Goal: Information Seeking & Learning: Find specific page/section

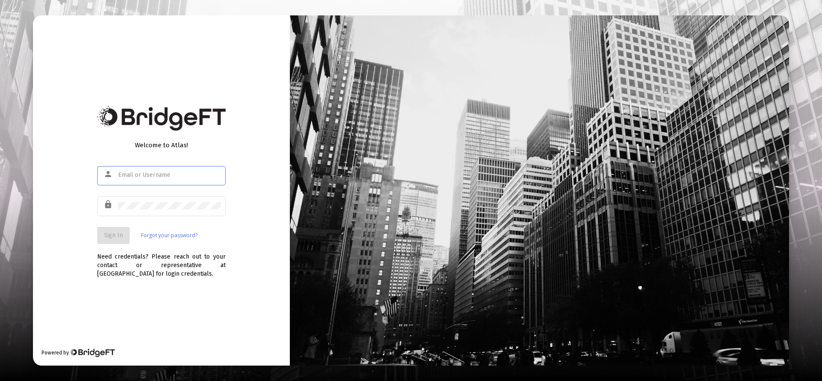
type input "[PERSON_NAME][EMAIL_ADDRESS][DOMAIN_NAME]"
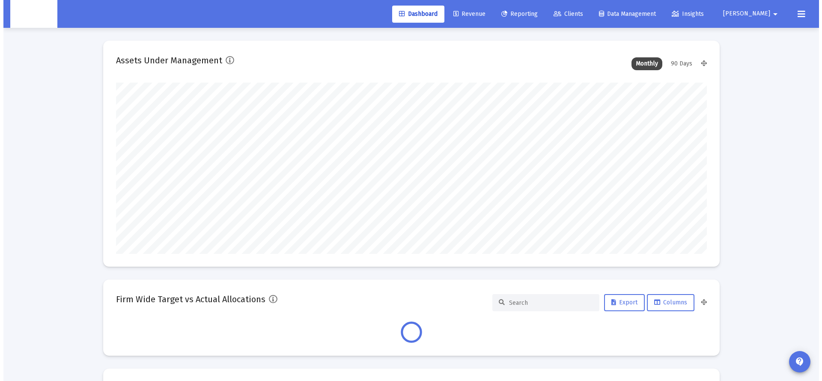
scroll to position [171, 591]
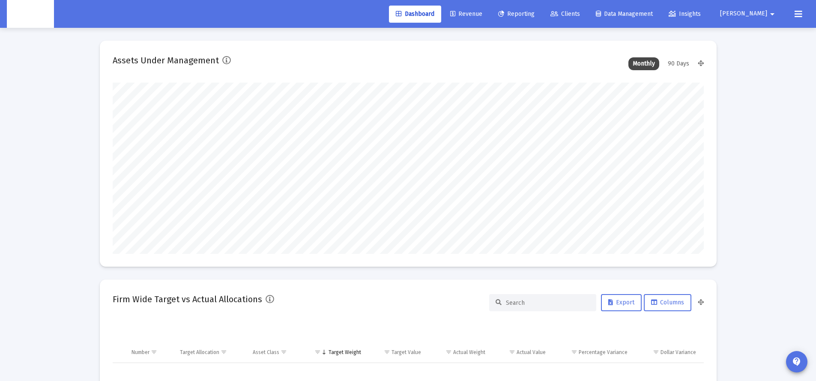
click at [580, 13] on span "Clients" at bounding box center [565, 13] width 30 height 7
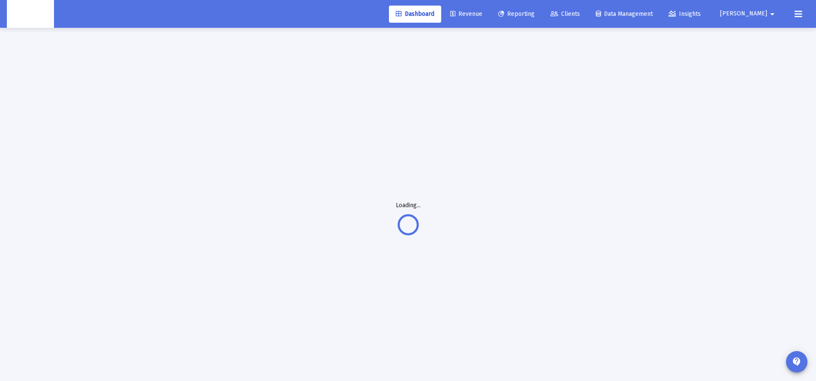
click at [587, 18] on link "Clients" at bounding box center [565, 14] width 43 height 17
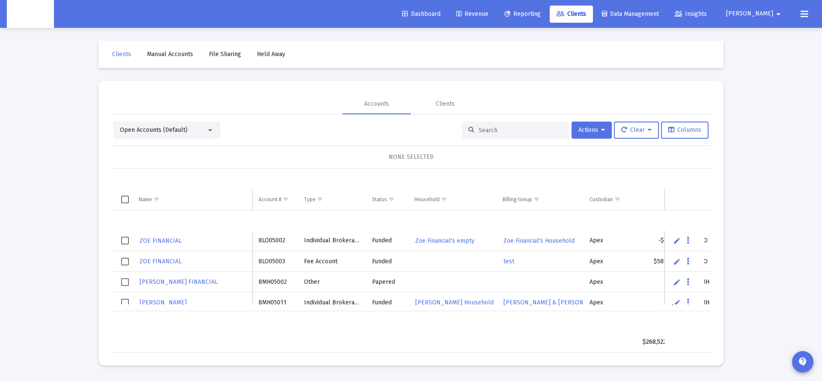
click at [505, 133] on input at bounding box center [521, 130] width 84 height 7
paste input "4PN05050"
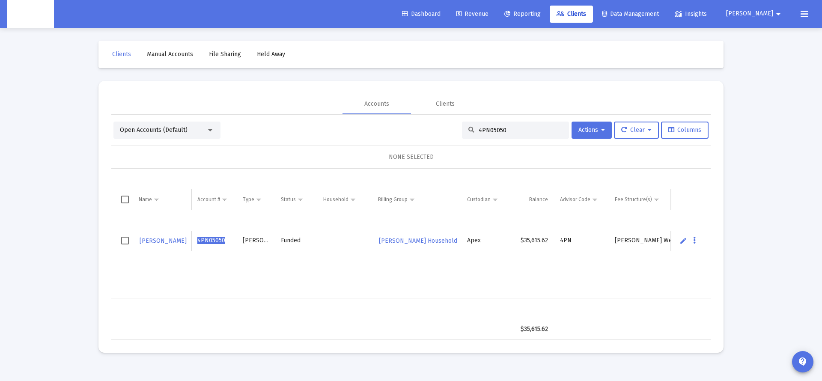
type input "4PN05050"
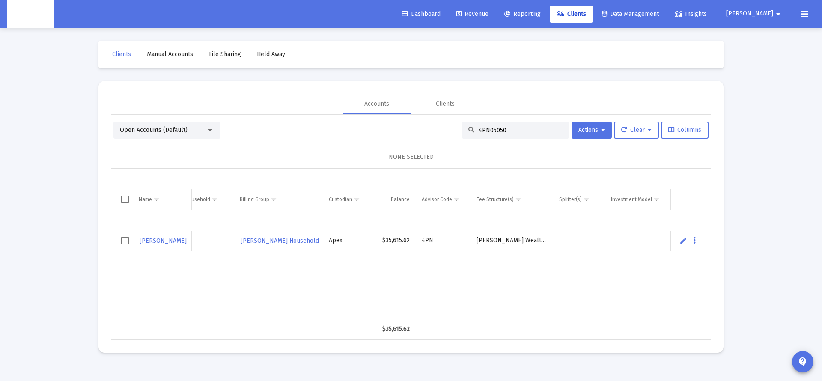
click at [479, 289] on div "AARON GELMAN 4PN05050 Roth IRA Funded Aaron Gelman's Household Apex $35,615.62 …" at bounding box center [343, 254] width 740 height 88
drag, startPoint x: 479, startPoint y: 289, endPoint x: 502, endPoint y: 287, distance: 22.3
click at [502, 287] on div "AARON GELMAN 4PN05050 Roth IRA Funded Aaron Gelman's Household Apex $35,615.62 …" at bounding box center [343, 254] width 740 height 88
click at [550, 333] on td "Data grid" at bounding box center [512, 329] width 83 height 21
click at [505, 129] on input "4PN05050" at bounding box center [521, 130] width 84 height 7
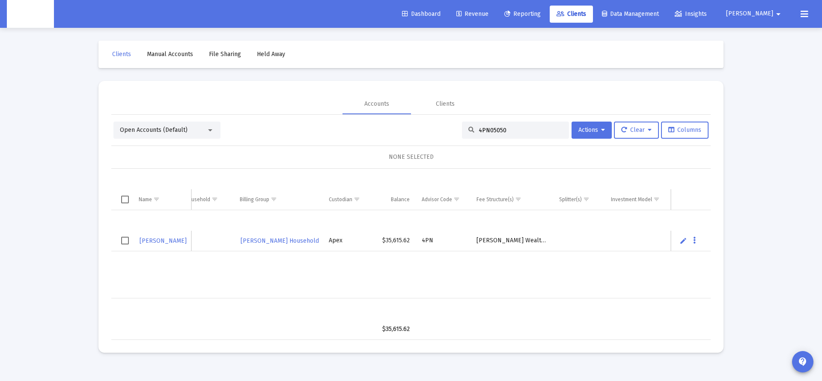
click at [505, 129] on input "4PN05050" at bounding box center [521, 130] width 84 height 7
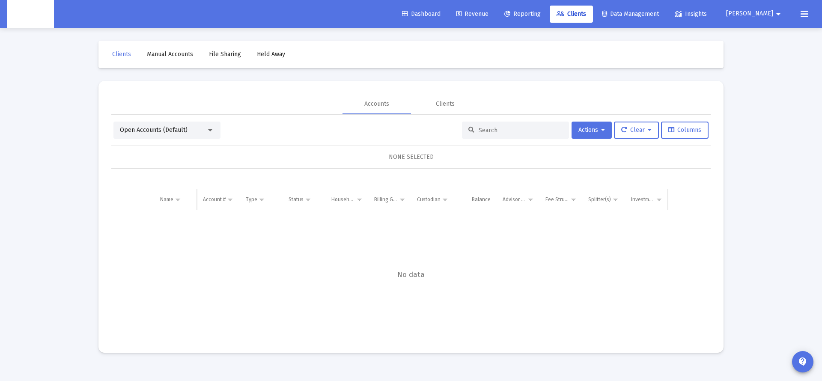
click at [502, 130] on input at bounding box center [521, 130] width 84 height 7
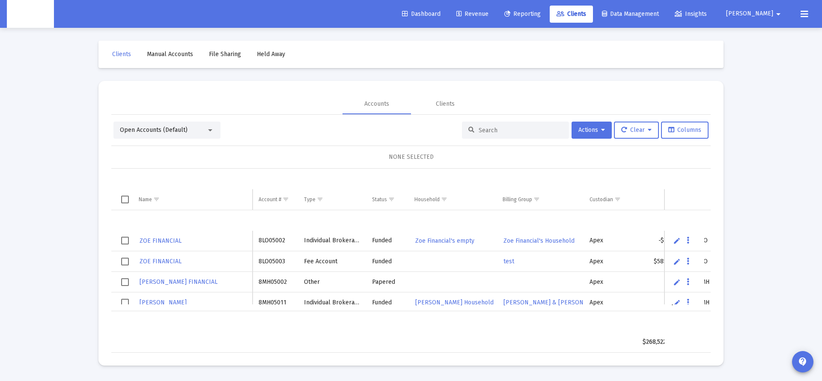
paste input "4PN05050"
type input "4PN05050"
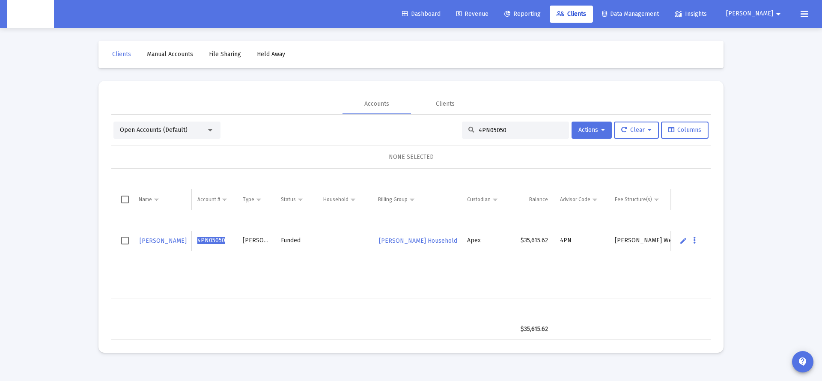
click at [170, 241] on span "[PERSON_NAME]" at bounding box center [163, 240] width 47 height 7
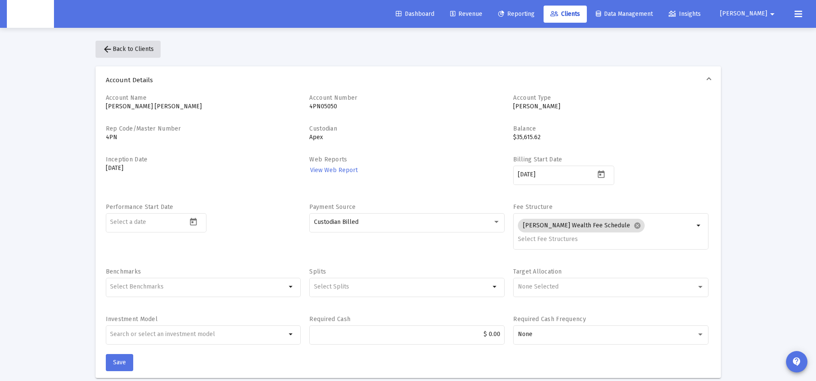
click at [118, 48] on span "arrow_back Back to Clients" at bounding box center [127, 48] width 51 height 7
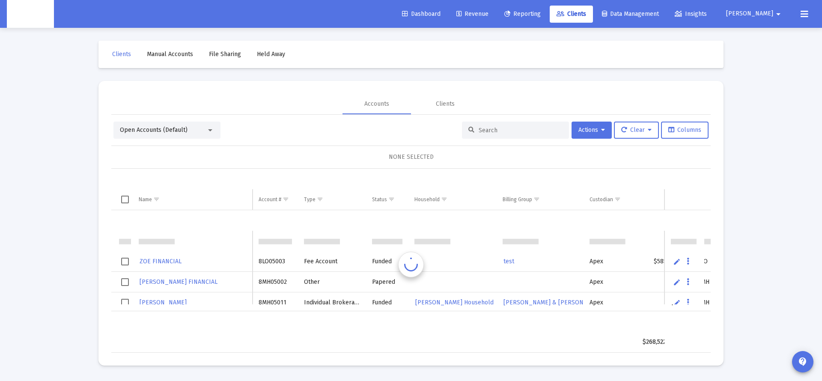
scroll to position [21, 0]
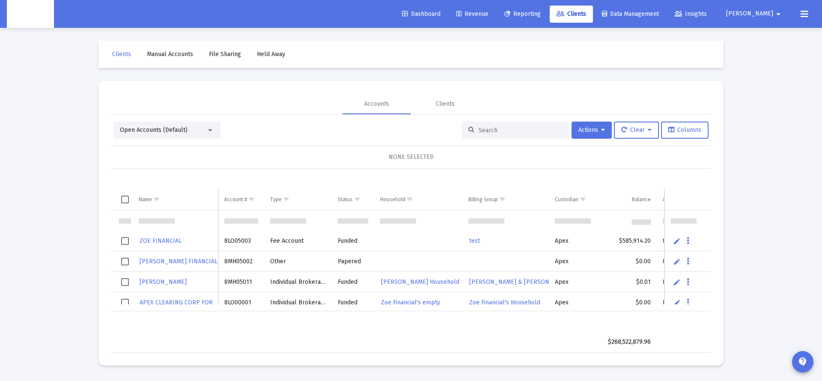
click at [493, 123] on div at bounding box center [515, 130] width 107 height 17
click at [496, 129] on input at bounding box center [521, 130] width 84 height 7
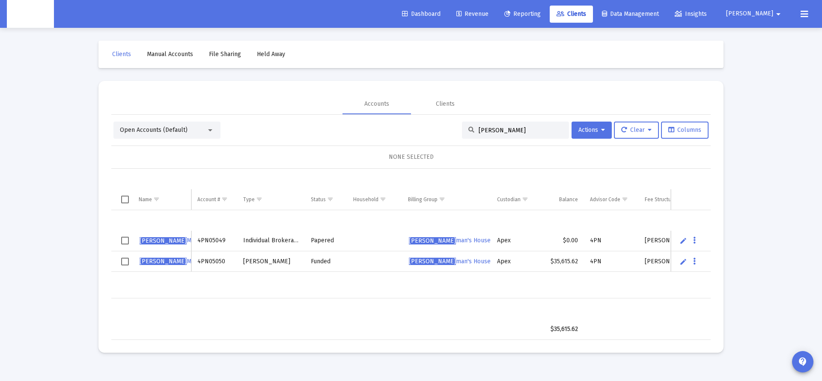
drag, startPoint x: 506, startPoint y: 129, endPoint x: 447, endPoint y: 129, distance: 59.1
click at [447, 129] on div "Open Accounts (Default) Aaron gel Actions Clear Columns" at bounding box center [411, 130] width 595 height 17
paste input "4PN05050"
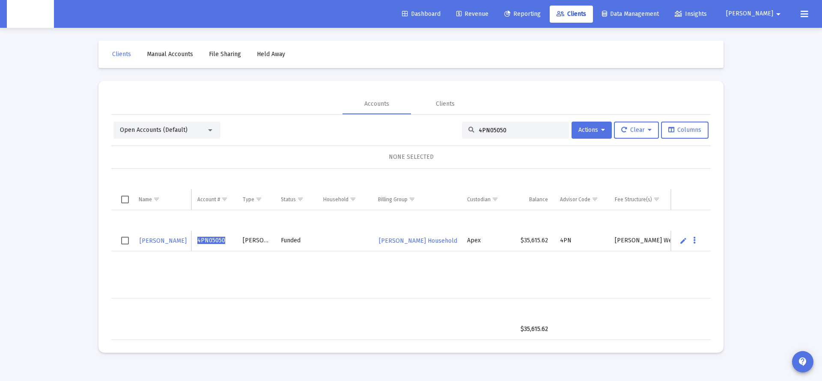
click at [345, 248] on td "Data grid" at bounding box center [344, 241] width 55 height 21
click at [489, 133] on input "4PN05050" at bounding box center [521, 130] width 84 height 7
drag, startPoint x: 489, startPoint y: 133, endPoint x: 503, endPoint y: 139, distance: 15.5
click at [489, 133] on input "4PN05050" at bounding box center [521, 130] width 84 height 7
paste input "D05006"
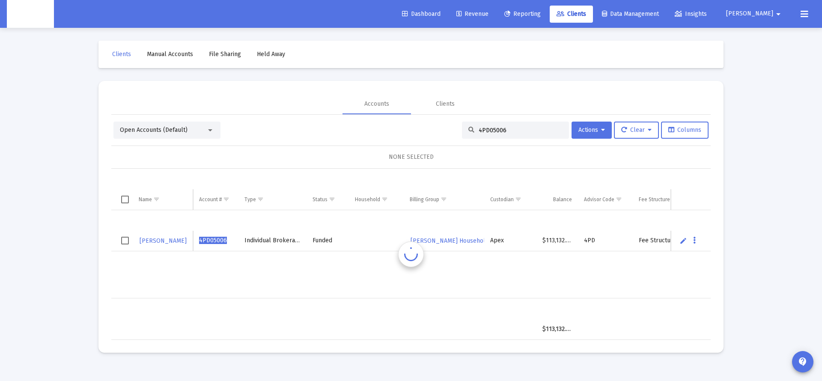
type input "4PD05006"
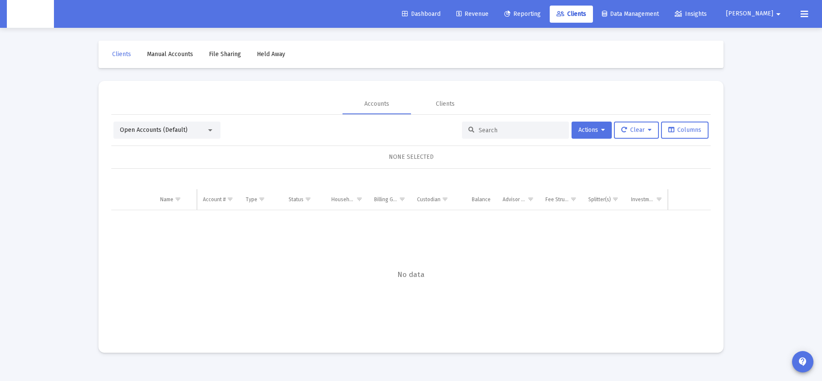
click at [509, 131] on input at bounding box center [521, 130] width 84 height 7
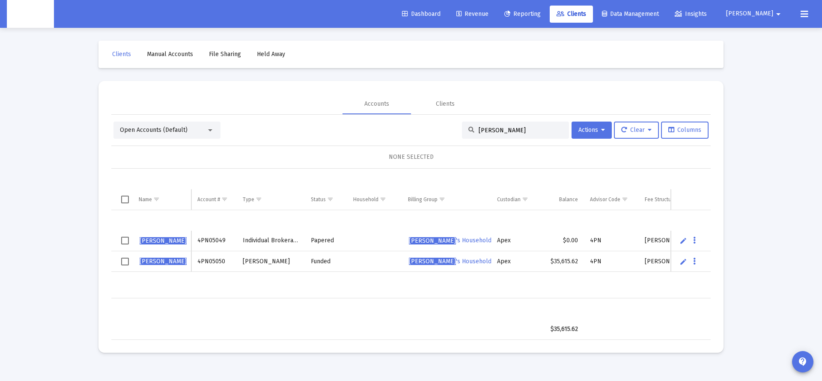
type input "Aaron German"
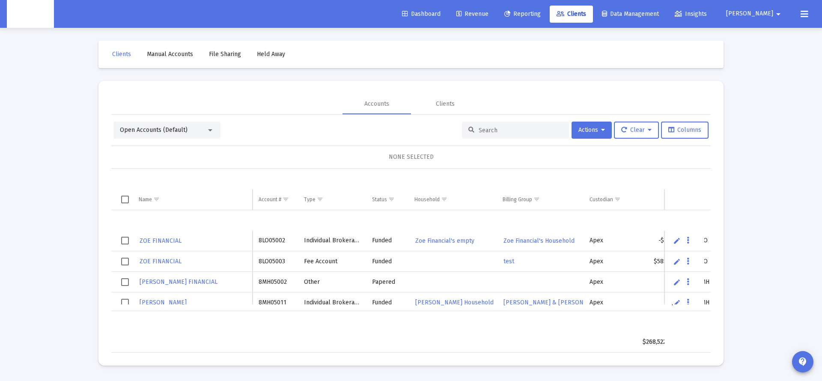
click at [486, 132] on input at bounding box center [521, 130] width 84 height 7
paste input "4PD05006"
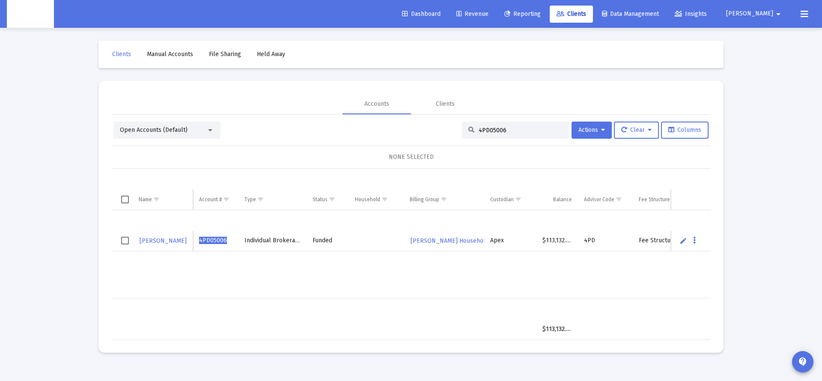
type input "4PD05006"
click at [354, 243] on td "Data grid" at bounding box center [376, 241] width 55 height 21
click at [203, 130] on div "Open Accounts (Default)" at bounding box center [163, 130] width 87 height 9
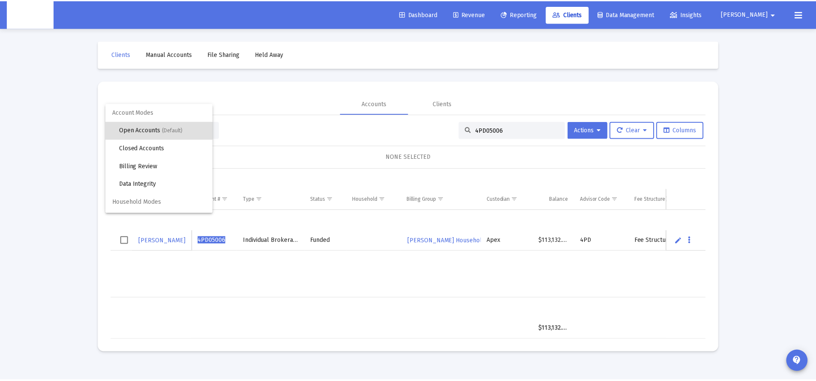
scroll to position [16, 0]
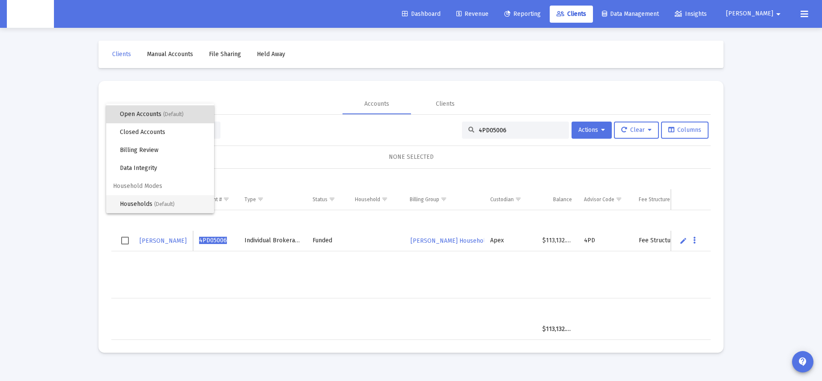
click at [153, 203] on span "Households (Default)" at bounding box center [163, 204] width 87 height 18
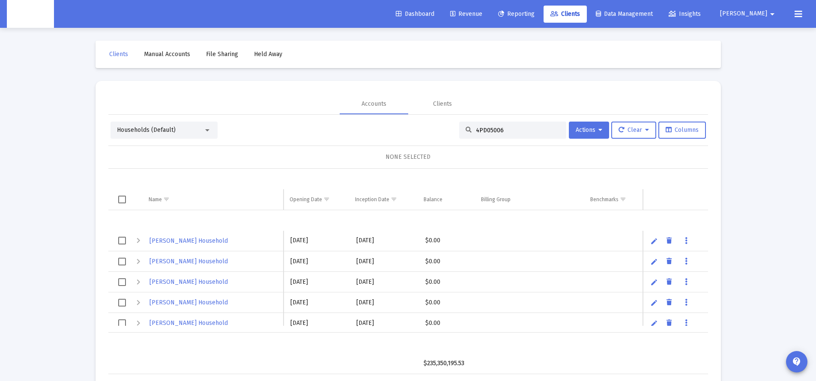
click at [508, 133] on input "4PD05006" at bounding box center [518, 130] width 84 height 7
drag, startPoint x: 513, startPoint y: 134, endPoint x: 435, endPoint y: 135, distance: 77.5
click at [435, 135] on div "Households (Default) 4PD05006 Actions Clear Columns" at bounding box center [408, 130] width 595 height 17
type input "Ron kni"
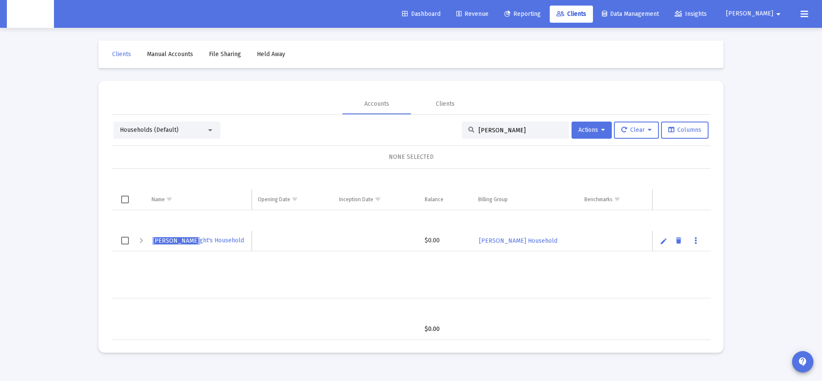
click at [196, 239] on span "Ron Kni ght's Household" at bounding box center [198, 240] width 92 height 7
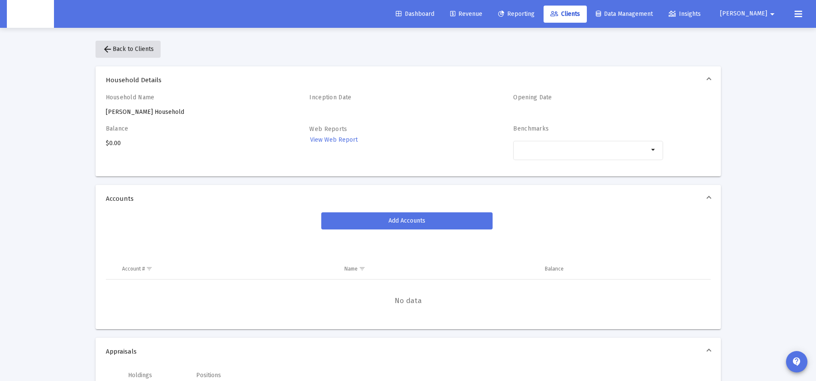
click at [153, 49] on span "arrow_back Back to Clients" at bounding box center [127, 48] width 51 height 7
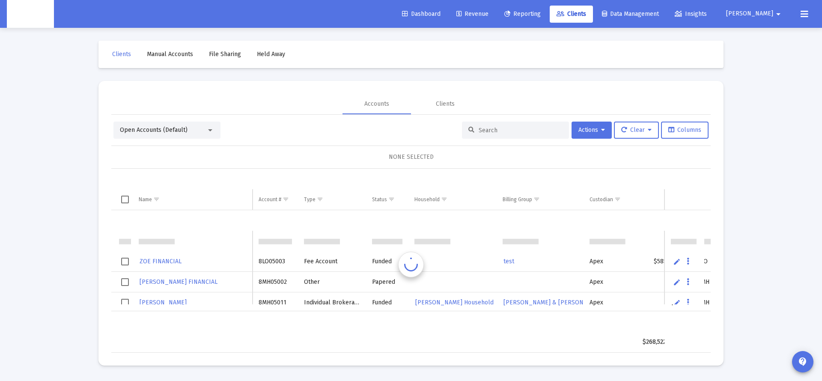
scroll to position [21, 0]
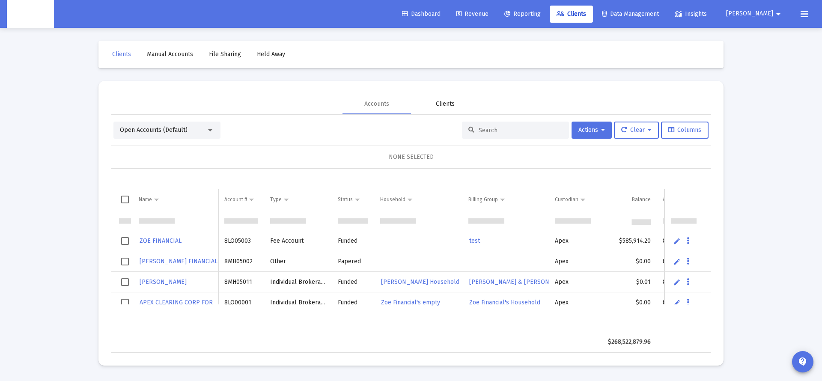
click at [443, 105] on div "Clients" at bounding box center [445, 104] width 19 height 9
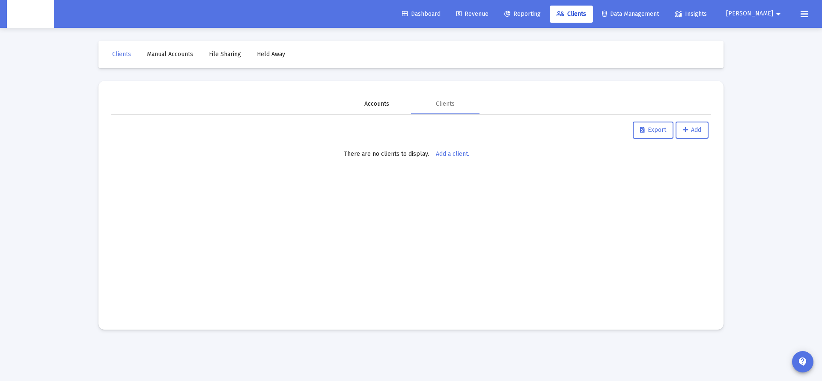
click at [396, 107] on div "Accounts" at bounding box center [377, 104] width 69 height 21
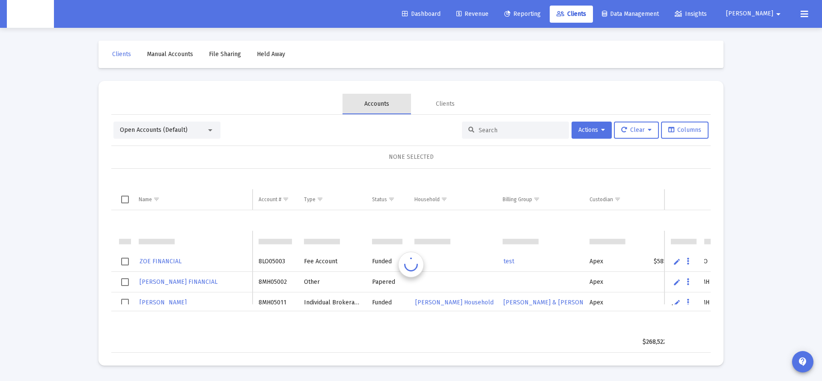
scroll to position [21, 0]
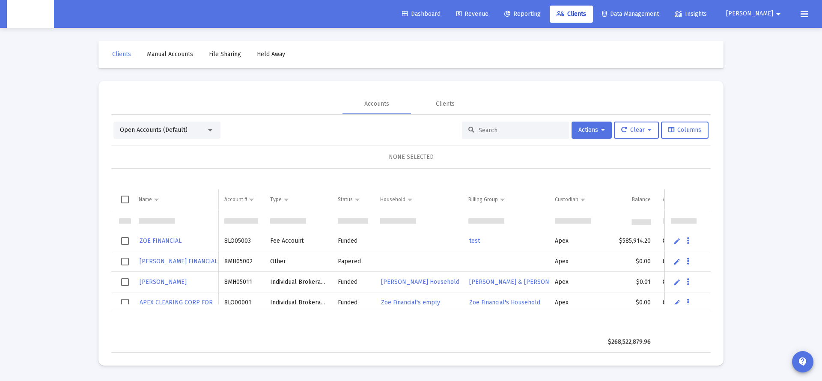
click at [489, 126] on div at bounding box center [515, 130] width 107 height 17
click at [493, 131] on input at bounding box center [521, 130] width 84 height 7
paste input "select * from investment_accounts where account_number in ('4RF05000', '4QP0501…"
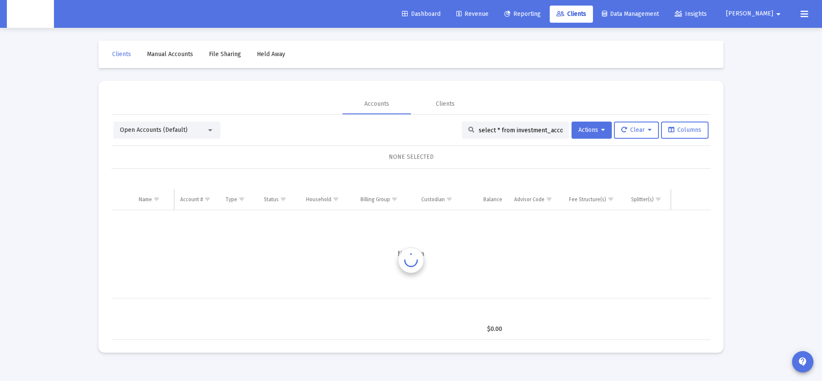
scroll to position [0, 0]
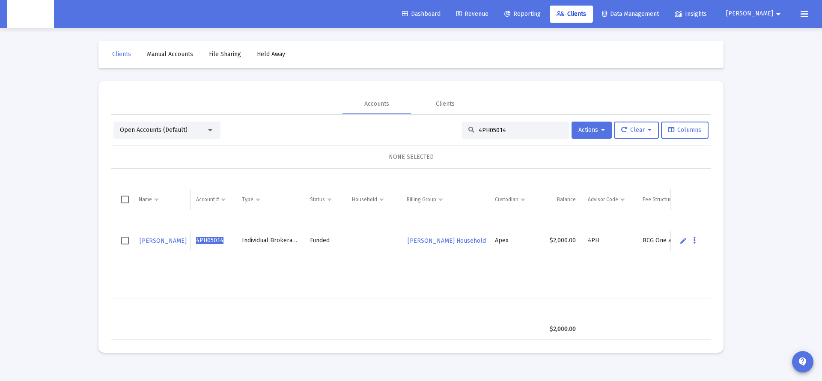
click at [487, 131] on input "4PH05014" at bounding box center [521, 130] width 84 height 7
type input "4PH05014"
click at [160, 242] on span "MICHAEL STACK" at bounding box center [163, 240] width 47 height 7
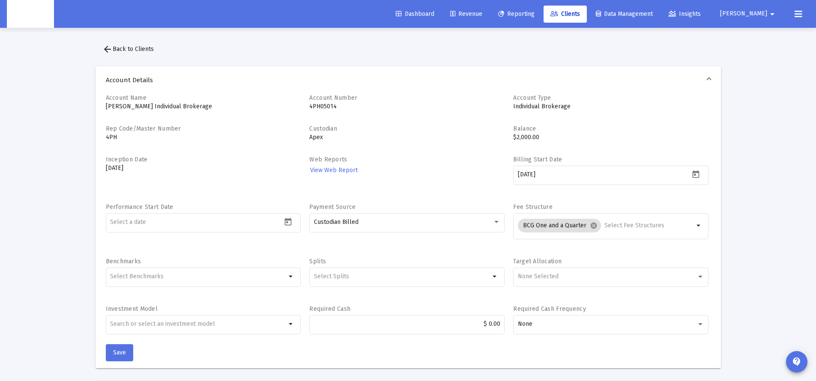
click at [140, 52] on span "arrow_back Back to Clients" at bounding box center [127, 48] width 51 height 7
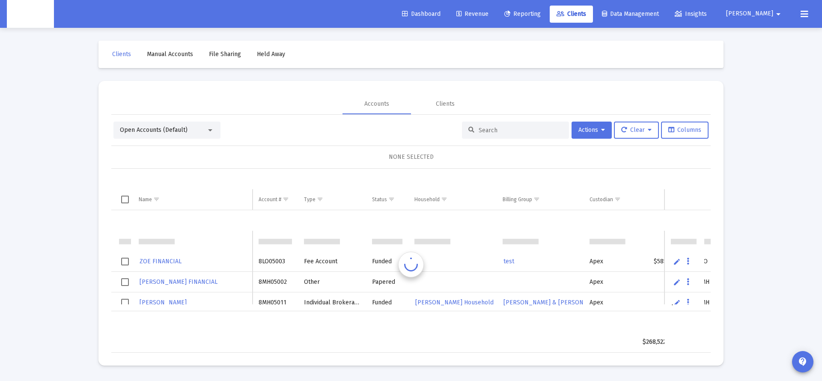
scroll to position [21, 0]
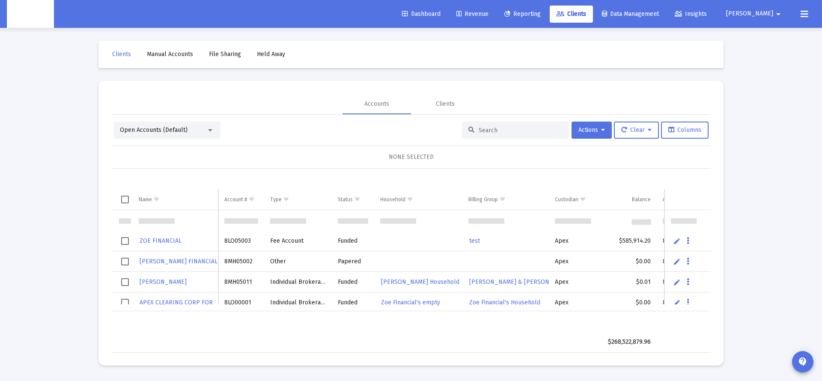
click at [484, 128] on input at bounding box center [521, 130] width 84 height 7
paste input "/**@var ReportingFacade $reporting */$reporting = app(ReportingFacade::class);/…"
type input "/**@var ReportingFacade $reporting */$reporting = app(ReportingFacade::class);/…"
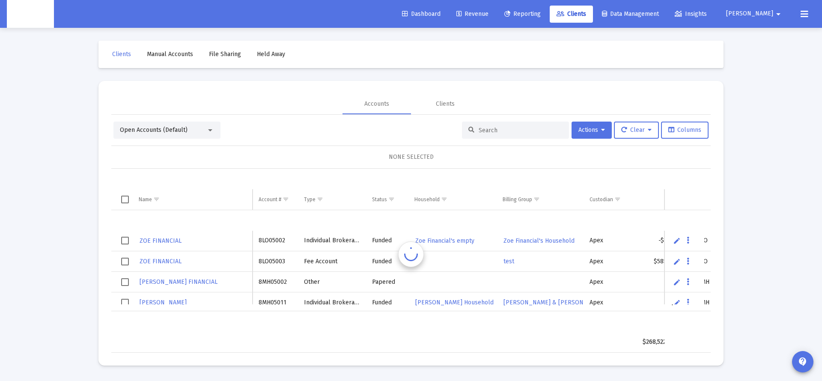
scroll to position [0, 0]
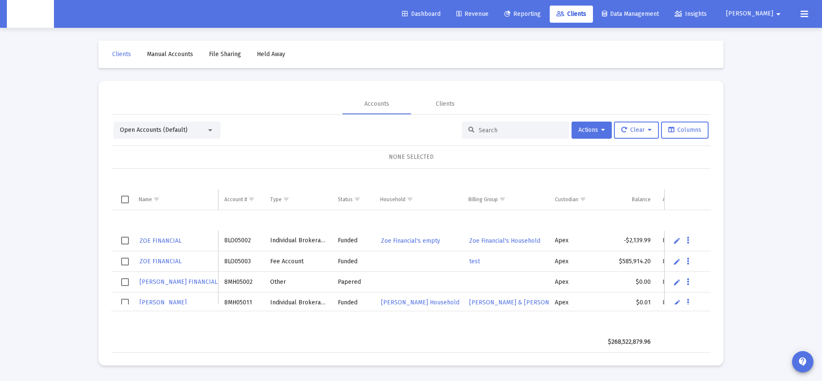
click at [490, 135] on div at bounding box center [515, 130] width 107 height 17
click at [490, 130] on input at bounding box center [521, 130] width 84 height 7
paste input "4QU05161"
type input "4QU05161"
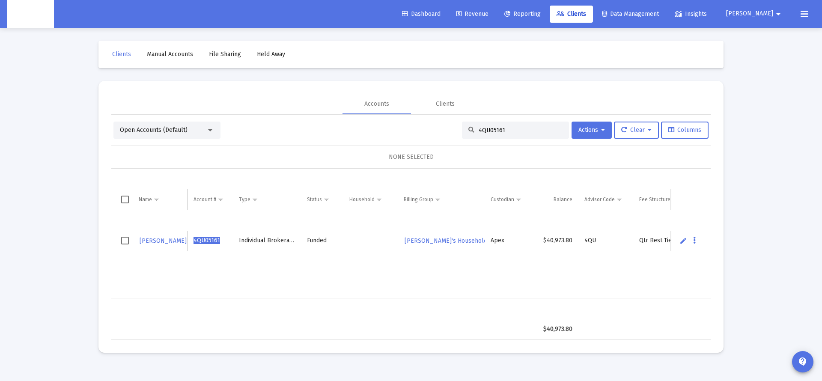
click at [484, 131] on input "4QU05161" at bounding box center [521, 130] width 84 height 7
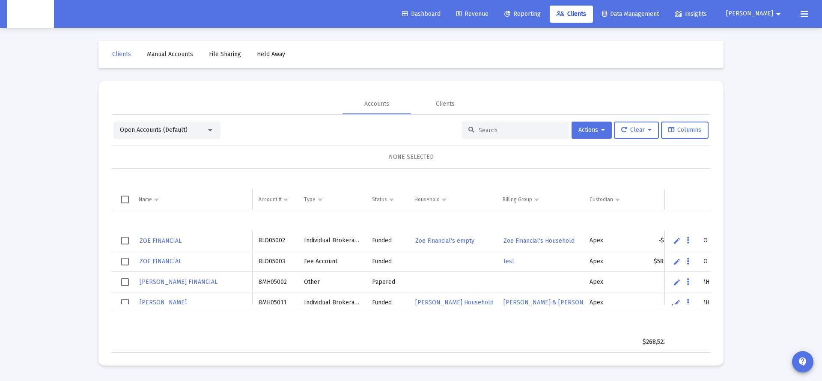
click at [493, 128] on input at bounding box center [521, 130] width 84 height 7
paste input "4PN05045"
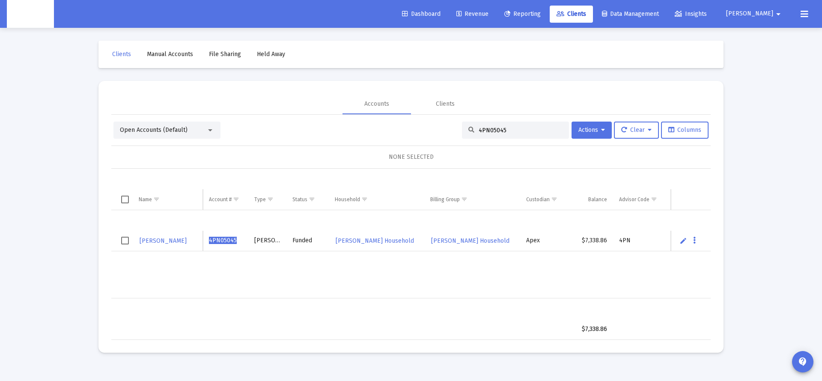
click at [495, 132] on input "4PN05045" at bounding box center [521, 130] width 84 height 7
paste input "RF05000"
click at [481, 132] on input "4RF05000" at bounding box center [521, 130] width 84 height 7
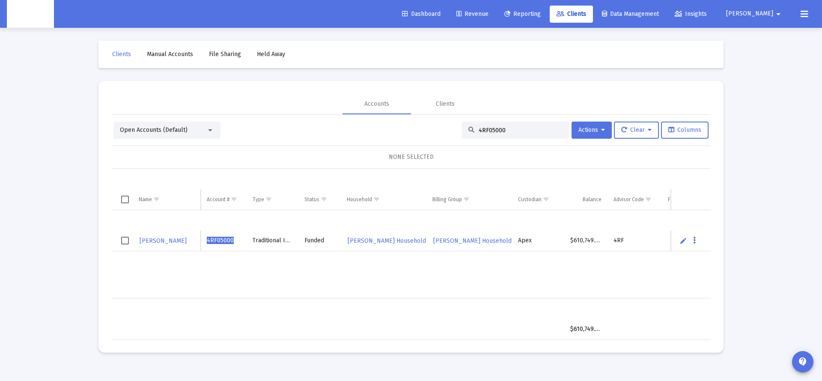
paste input "QU05161"
click at [491, 134] on input "4QU05161" at bounding box center [521, 130] width 84 height 7
click at [490, 133] on input "4QU05161" at bounding box center [521, 130] width 84 height 7
paste input "PN05044"
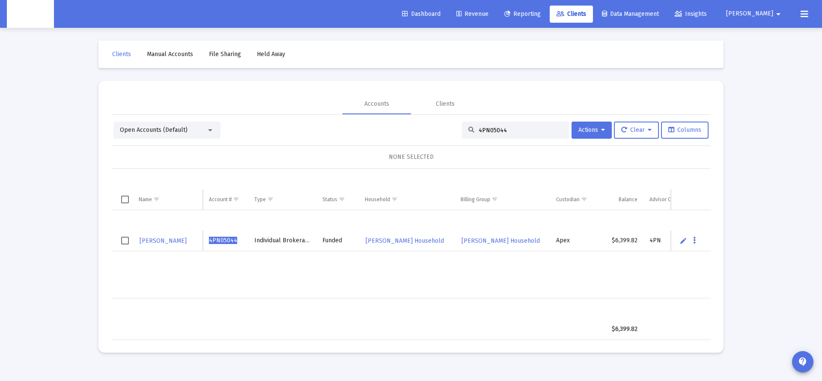
click at [489, 127] on input "4PN05044" at bounding box center [521, 130] width 84 height 7
click at [490, 127] on input "4PN05044" at bounding box center [521, 130] width 84 height 7
paste input "RF05001"
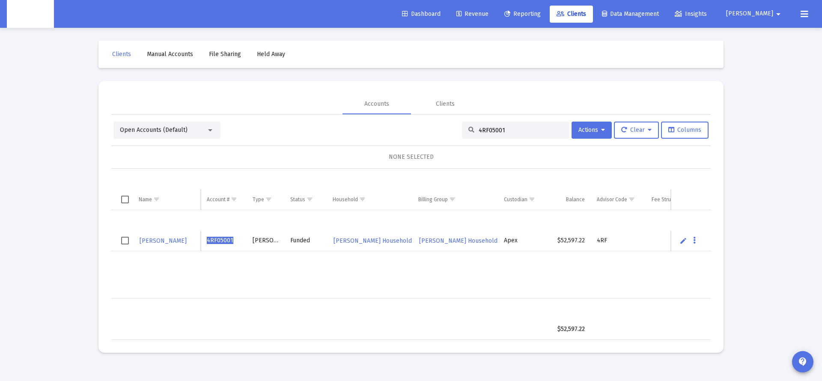
type input "4RF05001"
drag, startPoint x: 125, startPoint y: 57, endPoint x: 133, endPoint y: 63, distance: 9.5
click at [125, 57] on span "Clients" at bounding box center [121, 54] width 19 height 7
click at [509, 134] on div "4RF05001" at bounding box center [515, 130] width 107 height 17
click at [485, 133] on input "4RF05001" at bounding box center [521, 130] width 84 height 7
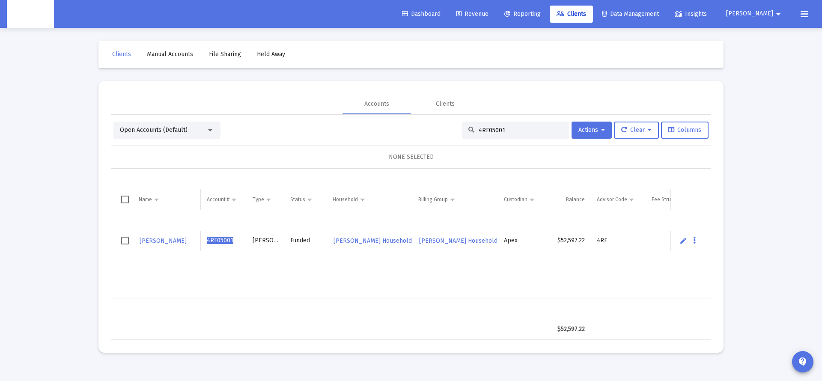
click at [485, 133] on input "4RF05001" at bounding box center [521, 130] width 84 height 7
